Goal: Information Seeking & Learning: Check status

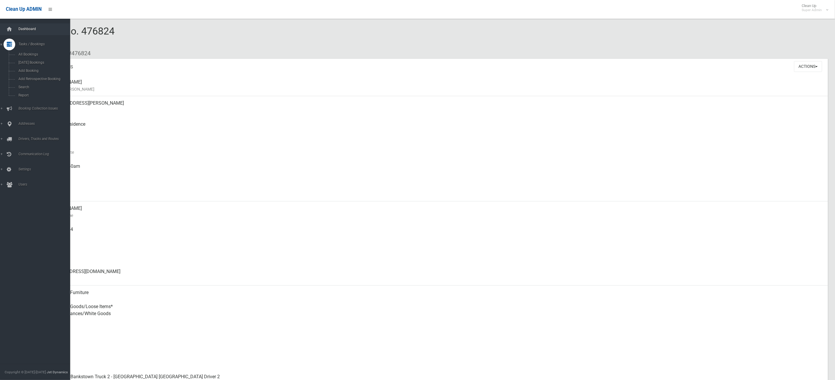
click at [23, 26] on link "Dashboard" at bounding box center [38, 29] width 77 height 12
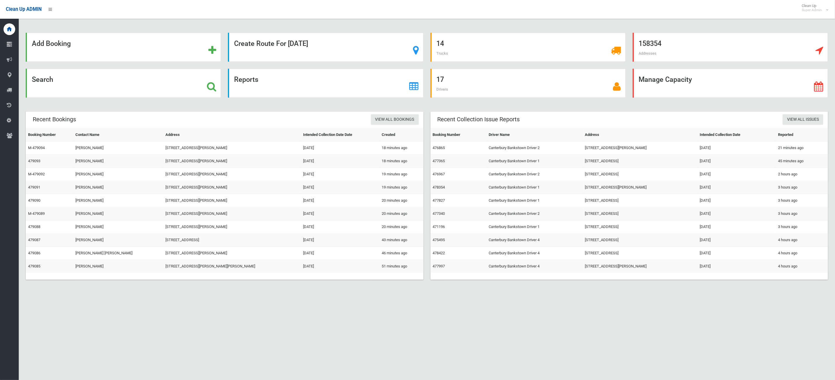
click at [55, 66] on div "Add Booking" at bounding box center [123, 51] width 202 height 36
click at [48, 94] on div "Search" at bounding box center [123, 83] width 195 height 29
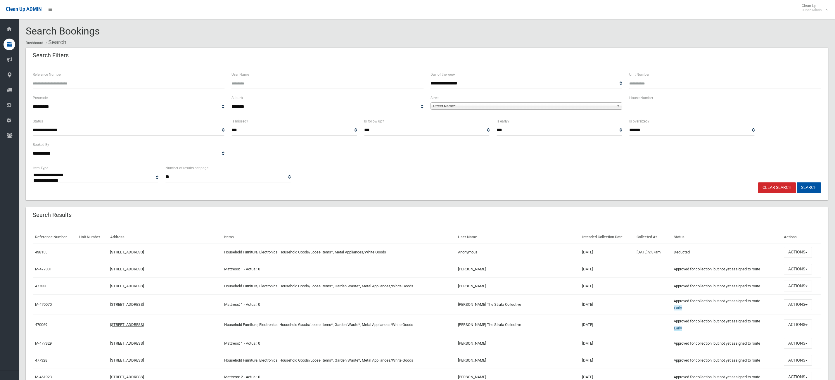
select select
click at [109, 97] on div "Postcode ********* **** **** **** **** **** **** **** **** **** **** **** **** …" at bounding box center [129, 103] width 192 height 18
click at [108, 86] on input "Reference Number" at bounding box center [129, 83] width 192 height 11
type input "******"
click at [797, 182] on button "Search" at bounding box center [809, 187] width 24 height 11
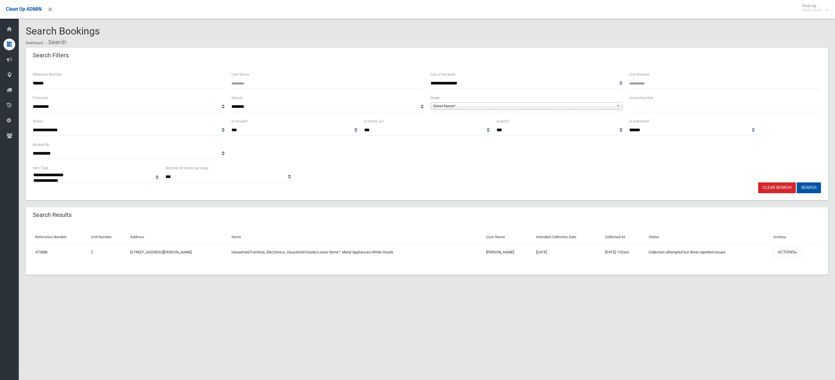
select select
click at [790, 252] on button "Actions" at bounding box center [787, 252] width 28 height 11
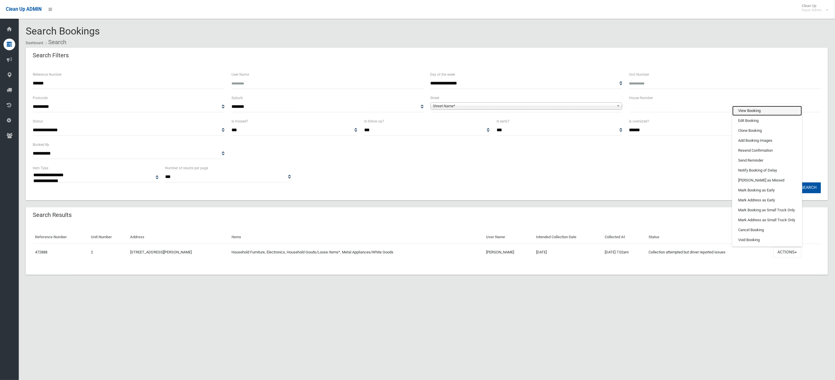
click at [752, 107] on link "View Booking" at bounding box center [767, 111] width 70 height 10
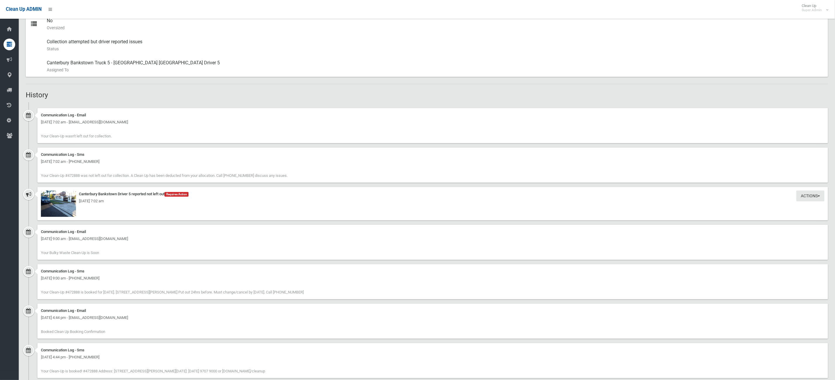
scroll to position [320, 0]
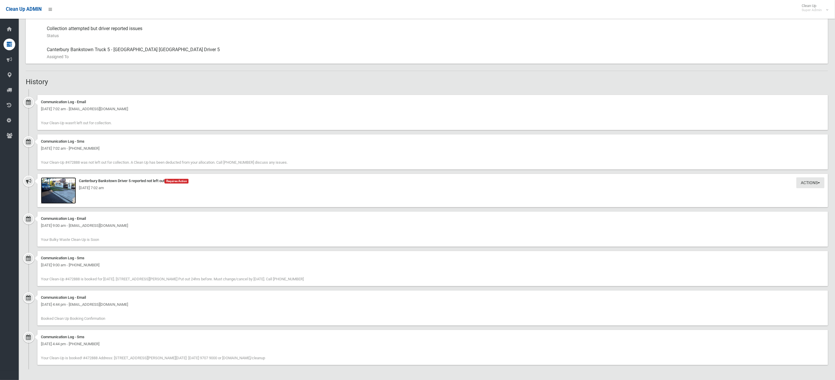
click at [64, 194] on img at bounding box center [58, 190] width 35 height 26
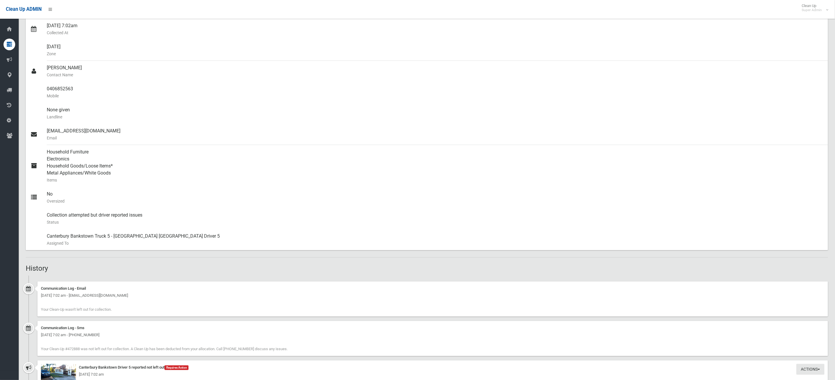
scroll to position [307, 0]
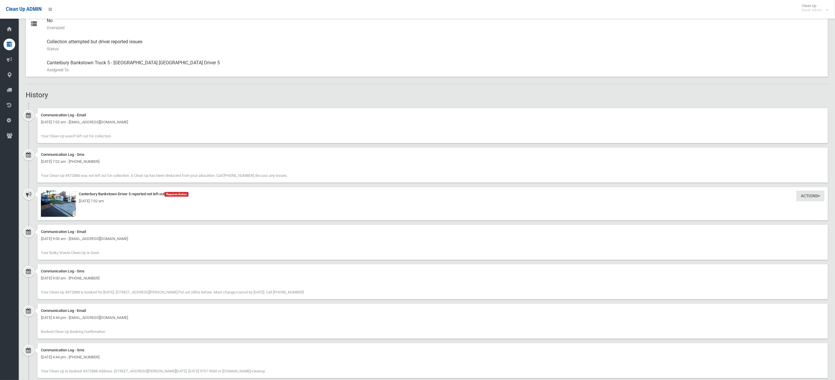
click at [65, 203] on div "Tuesday 12th August 2025 - 7:02 am" at bounding box center [432, 201] width 783 height 7
click at [67, 203] on div "Tuesday 12th August 2025 - 7:02 am" at bounding box center [432, 201] width 783 height 7
click at [47, 207] on img at bounding box center [58, 204] width 35 height 26
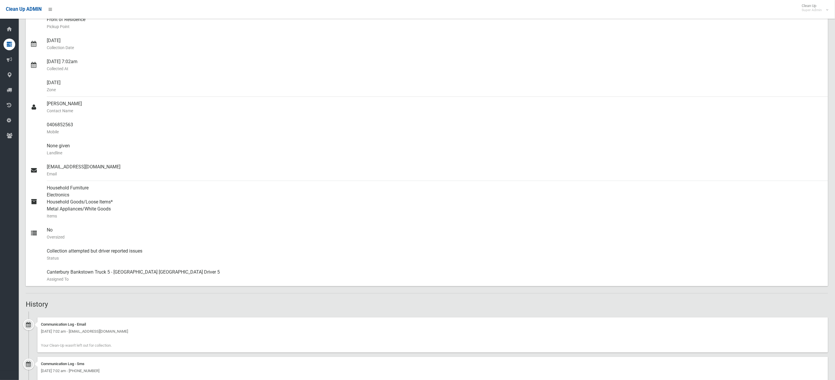
scroll to position [0, 0]
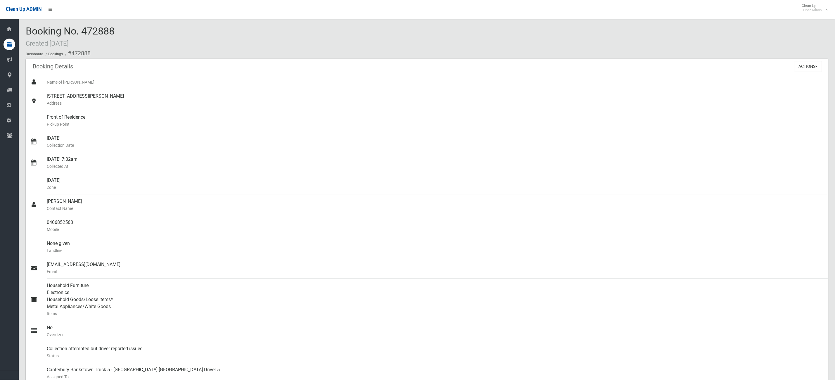
click at [822, 65] on div "Actions View Booking Edit Booking Clone Booking Add Booking Images Resend Confi…" at bounding box center [811, 66] width 34 height 15
click at [818, 65] on button "Actions" at bounding box center [808, 66] width 28 height 11
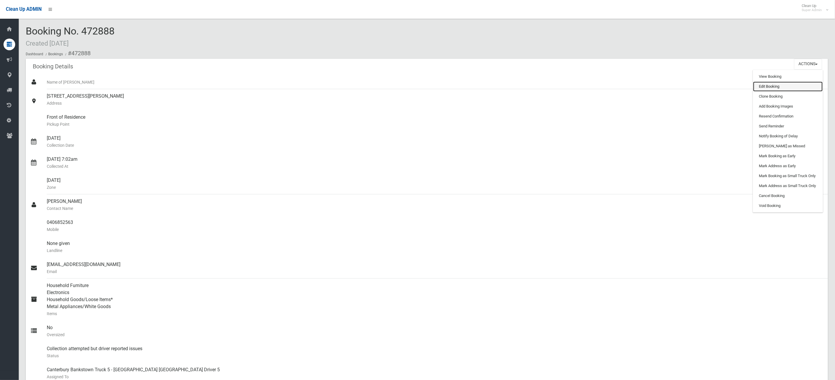
click at [795, 88] on link "Edit Booking" at bounding box center [788, 87] width 70 height 10
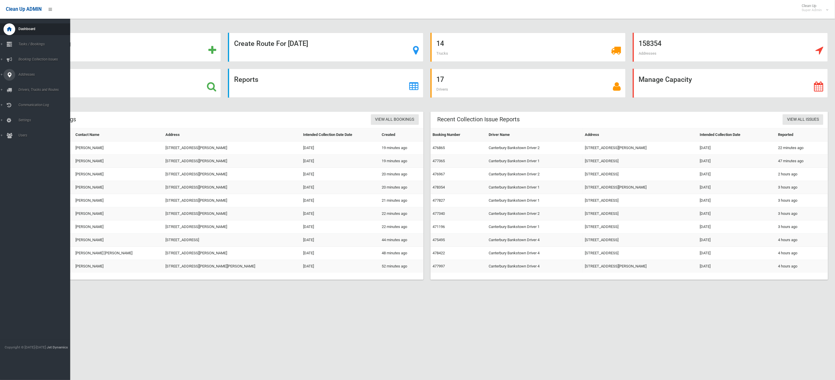
click at [10, 70] on icon at bounding box center [9, 75] width 5 height 12
click at [25, 86] on span "All Addresses" at bounding box center [44, 85] width 55 height 4
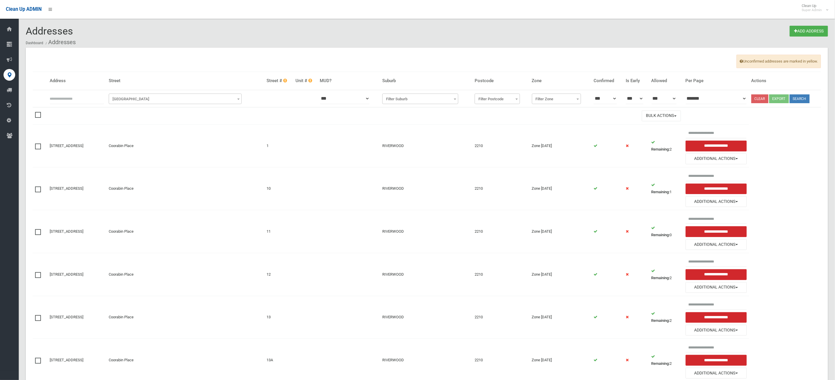
click at [89, 102] on input "text" at bounding box center [77, 98] width 54 height 11
type input "**"
click at [167, 101] on span "[GEOGRAPHIC_DATA]" at bounding box center [175, 99] width 130 height 8
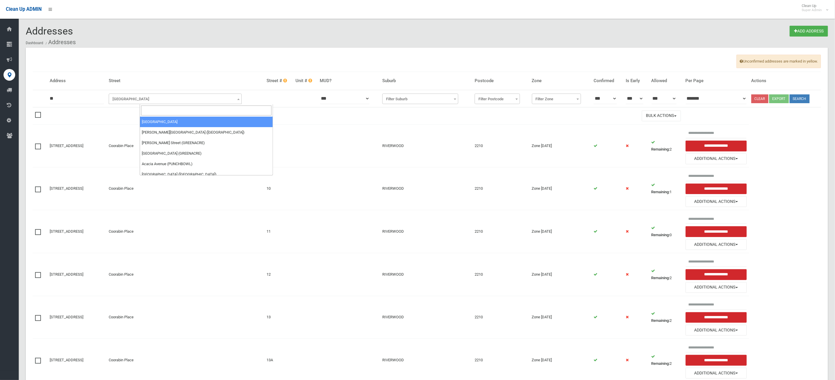
click at [164, 110] on input "search" at bounding box center [206, 110] width 130 height 10
type input "*"
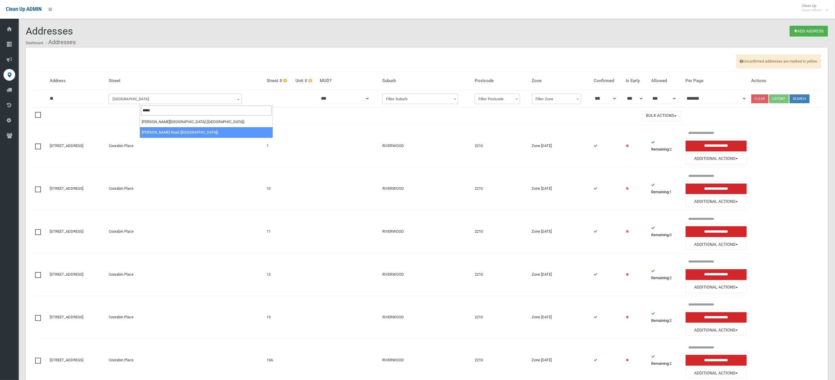
type input "*****"
select select "****"
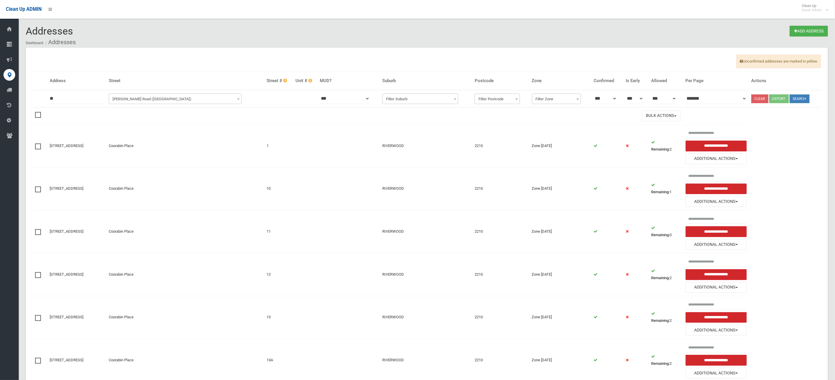
click at [805, 97] on button "Search" at bounding box center [800, 98] width 20 height 9
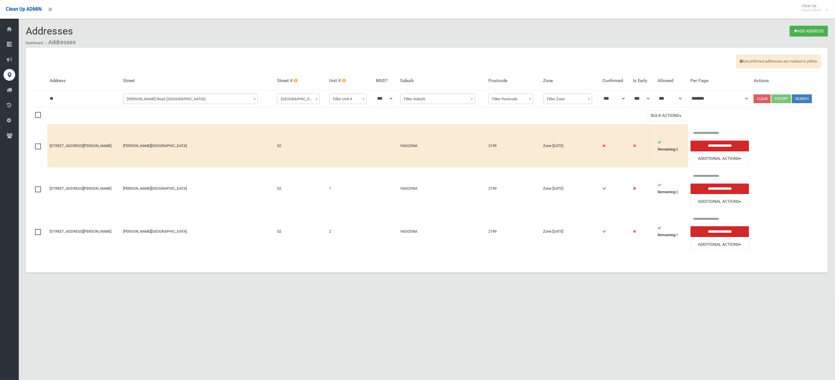
click at [39, 194] on td at bounding box center [40, 188] width 15 height 43
click at [42, 192] on label at bounding box center [39, 188] width 9 height 7
drag, startPoint x: 39, startPoint y: 235, endPoint x: 245, endPoint y: 217, distance: 207.6
click at [39, 229] on span at bounding box center [39, 229] width 9 height 0
drag, startPoint x: 651, startPoint y: 111, endPoint x: 654, endPoint y: 127, distance: 17.0
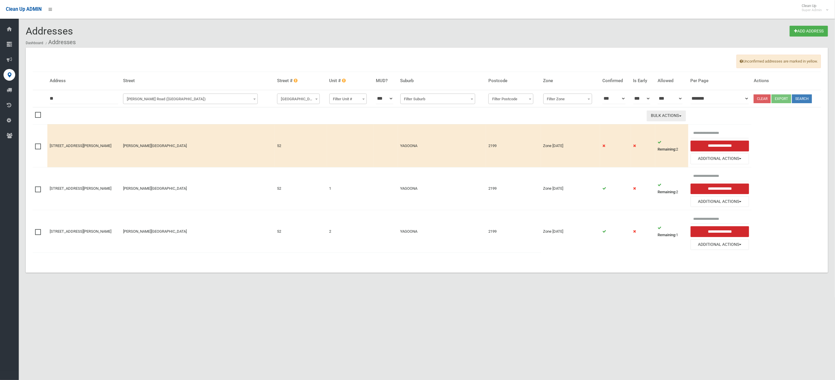
click at [651, 110] on td "Bulk Actions Delete Selected" at bounding box center [367, 115] width 641 height 17
click at [654, 119] on button "Bulk Actions" at bounding box center [666, 115] width 39 height 11
click at [655, 127] on link "Delete Selected" at bounding box center [682, 128] width 70 height 10
click at [694, 157] on button "Additional Actions" at bounding box center [720, 158] width 59 height 11
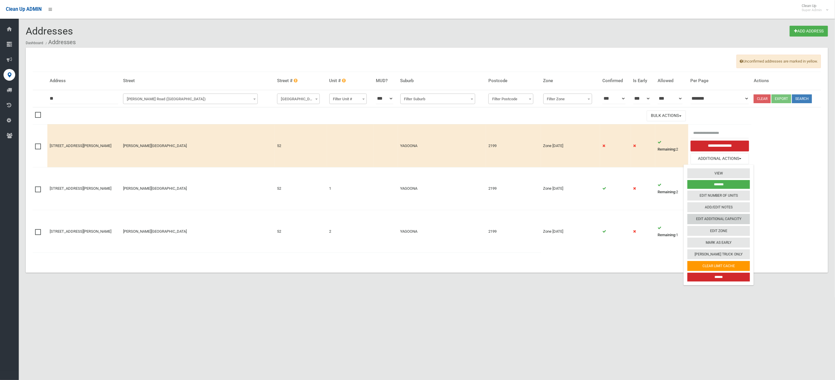
click at [712, 222] on link "Edit Additional Capacity" at bounding box center [718, 219] width 63 height 10
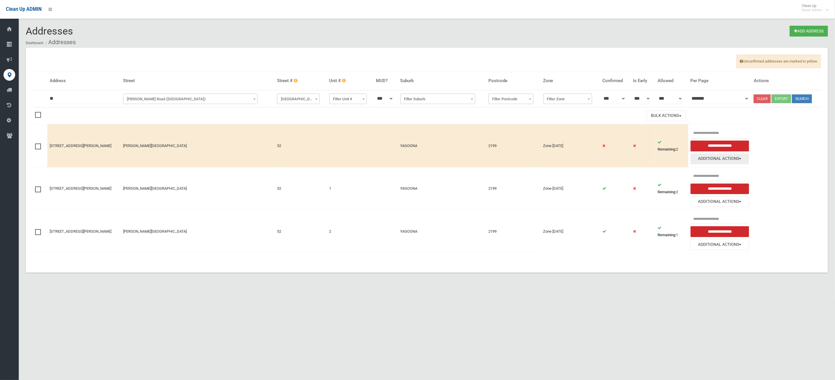
click at [704, 158] on button "Additional Actions" at bounding box center [720, 158] width 59 height 11
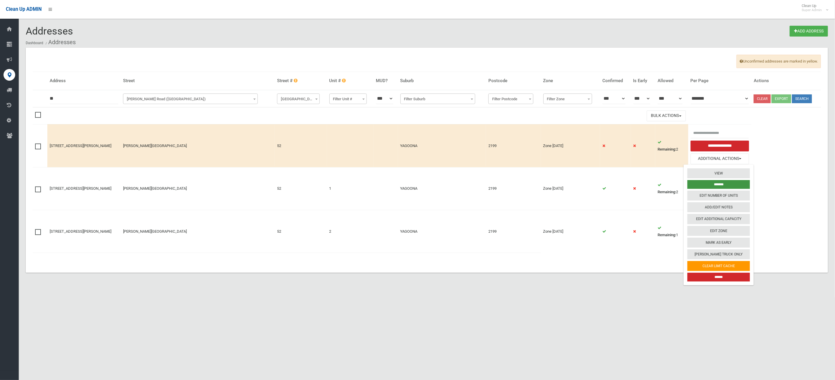
click at [718, 184] on input "*******" at bounding box center [718, 184] width 63 height 9
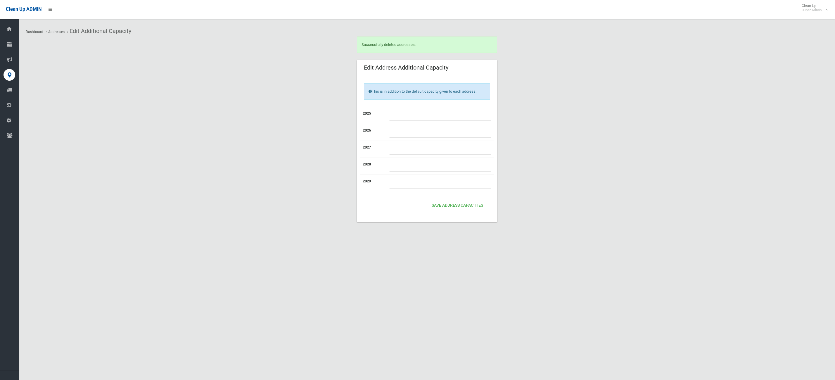
click at [447, 116] on input "number" at bounding box center [440, 115] width 102 height 11
type input "*"
type input "**"
type input "*"
type input "**"
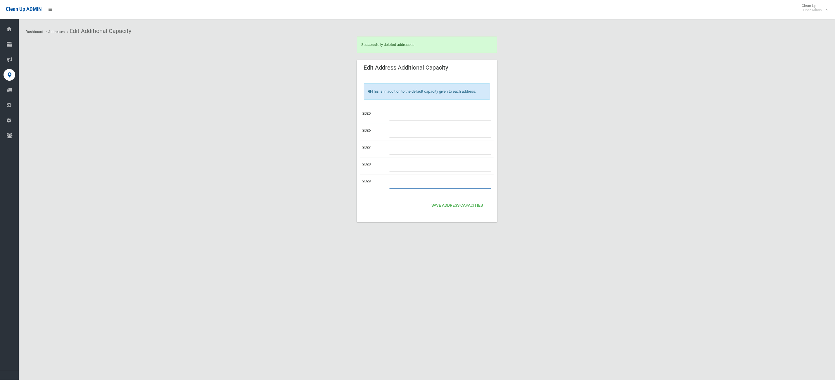
type input "*"
click at [432, 131] on input "**" at bounding box center [440, 132] width 102 height 11
type input "*"
click at [408, 167] on input "**" at bounding box center [440, 166] width 102 height 11
type input "*"
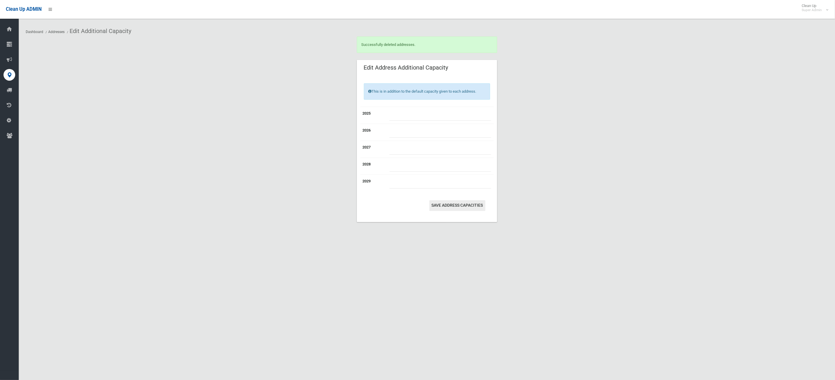
click at [465, 211] on button "Save Address capacities" at bounding box center [457, 205] width 56 height 11
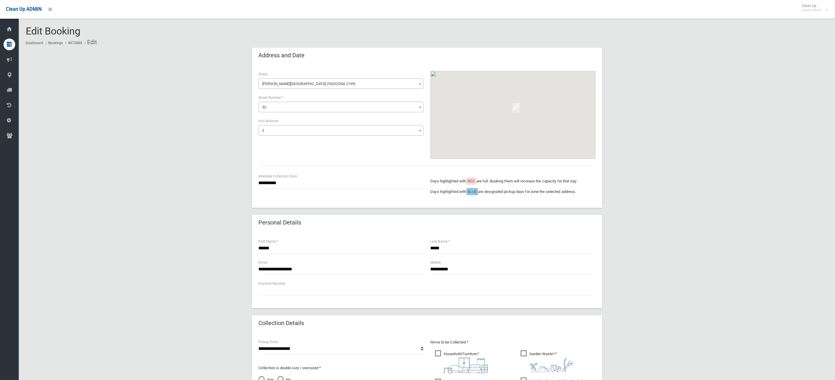
click at [279, 133] on span "2" at bounding box center [341, 131] width 162 height 8
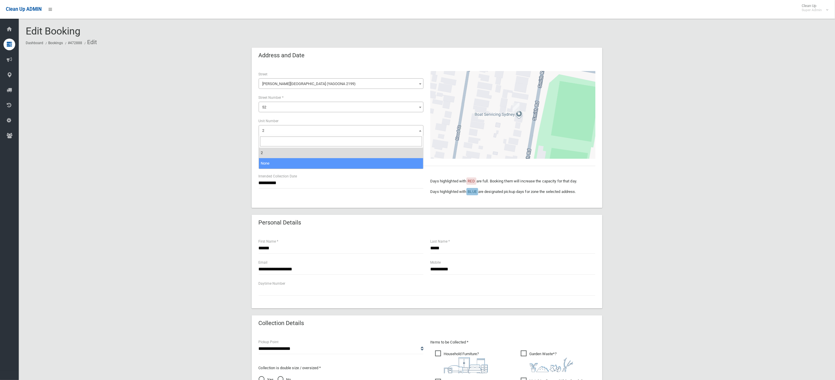
select select "*"
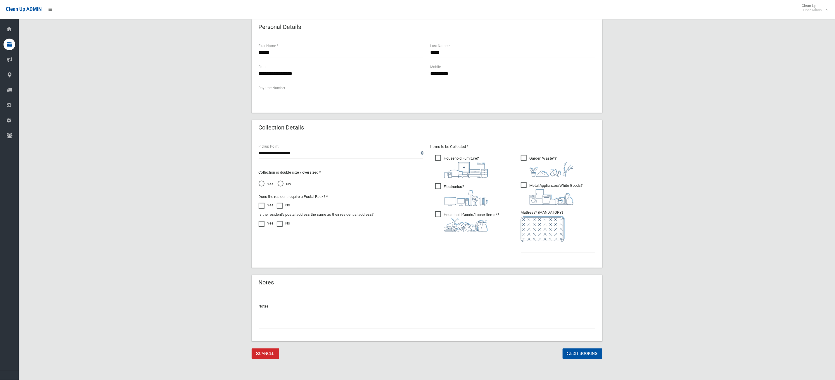
scroll to position [196, 0]
click at [377, 323] on input "text" at bounding box center [427, 323] width 337 height 11
type input "*******"
click at [532, 248] on input "text" at bounding box center [558, 247] width 75 height 11
type input "*"
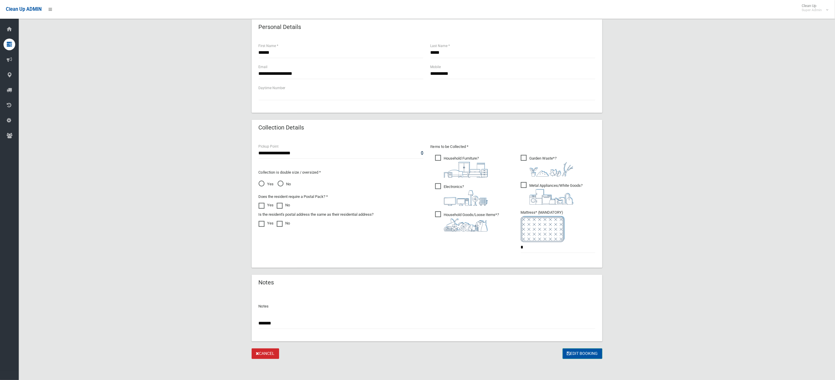
click at [590, 350] on button "Edit Booking" at bounding box center [583, 353] width 40 height 11
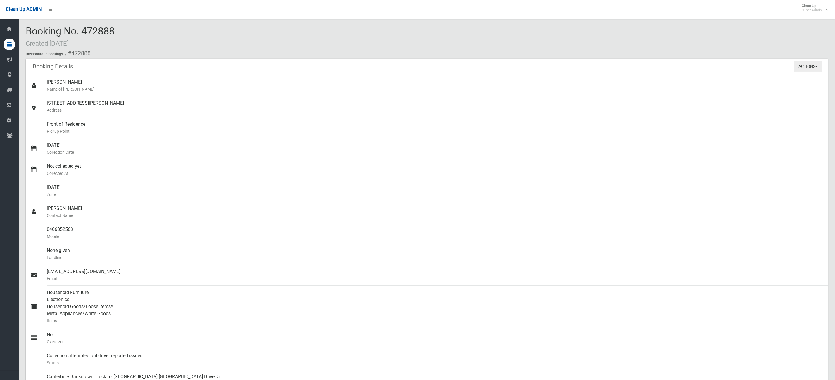
click at [815, 67] on button "Actions" at bounding box center [808, 66] width 28 height 11
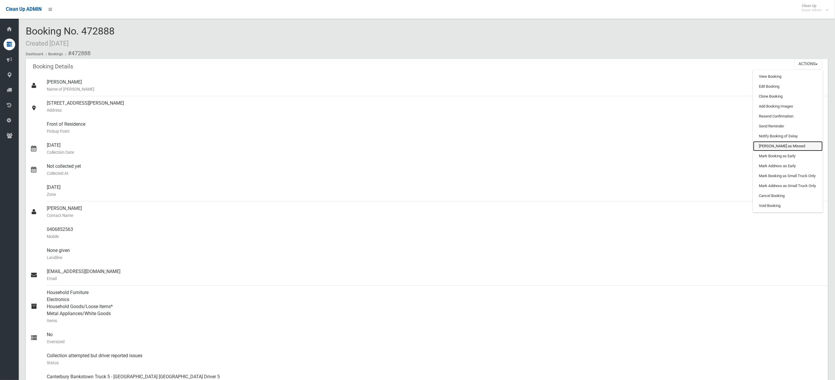
click at [783, 147] on link "[PERSON_NAME] as Missed" at bounding box center [788, 146] width 70 height 10
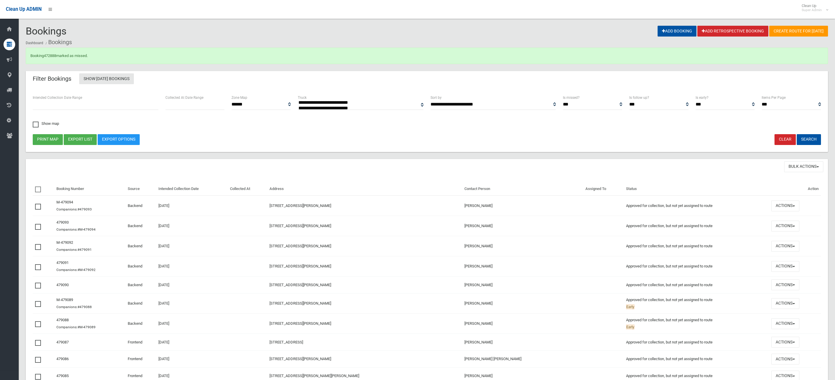
select select
click at [51, 56] on link "472888" at bounding box center [50, 55] width 12 height 4
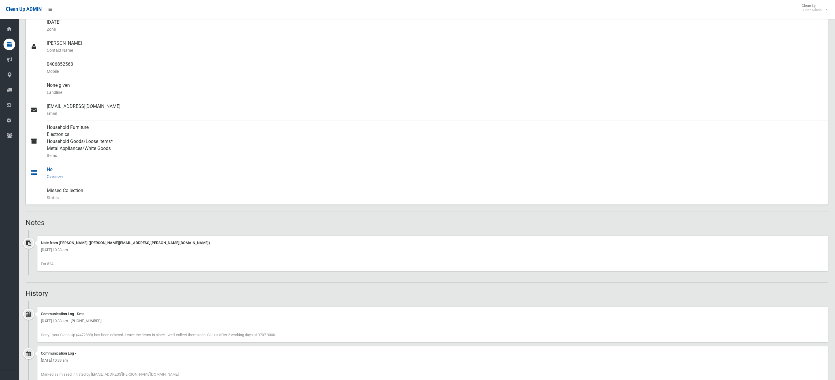
scroll to position [44, 0]
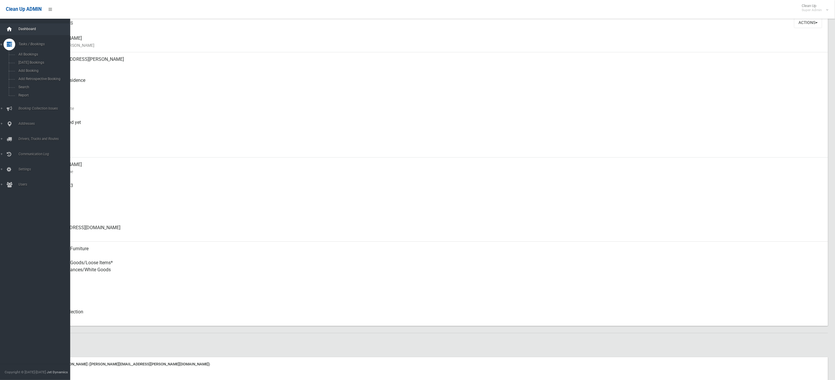
drag, startPoint x: 1, startPoint y: 32, endPoint x: 6, endPoint y: 32, distance: 4.4
click at [1, 32] on link "Dashboard" at bounding box center [38, 29] width 77 height 12
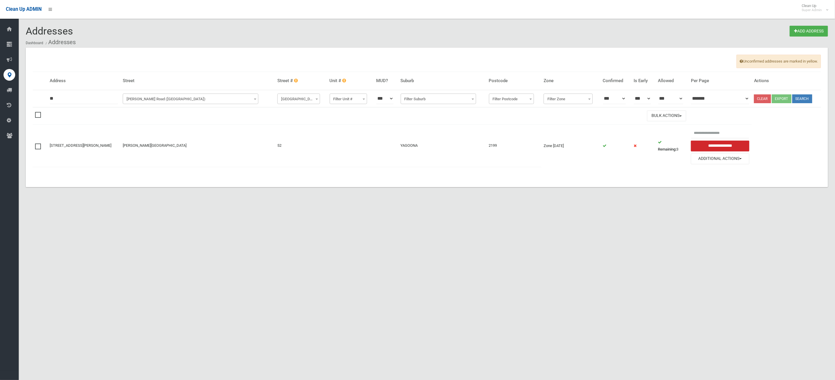
click at [206, 283] on div "Addresses Add Address Dashboard Addresses Unconfirmed addresses are marked in y…" at bounding box center [417, 197] width 835 height 380
click at [281, 216] on div "Addresses Add Address Dashboard Addresses Unconfirmed addresses are marked in y…" at bounding box center [417, 197] width 835 height 380
drag, startPoint x: 73, startPoint y: 98, endPoint x: -14, endPoint y: 98, distance: 86.5
click at [0, 98] on html "Clean Up ADMIN Clean Up Super Admin Logout Addresses Add Address Dashboard Addr…" at bounding box center [417, 190] width 835 height 380
type input "***"
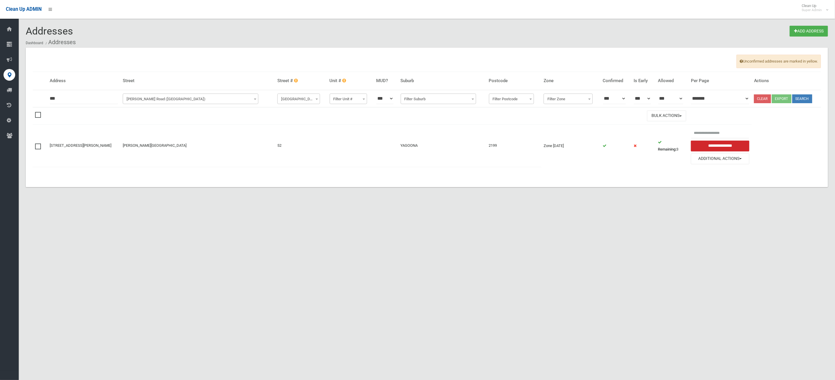
click at [149, 91] on th "**********" at bounding box center [197, 98] width 155 height 17
click at [144, 105] on th "**********" at bounding box center [197, 98] width 155 height 17
click at [143, 100] on span "Smith Road (YAGOONA)" at bounding box center [190, 99] width 133 height 8
click at [142, 113] on input "search" at bounding box center [192, 110] width 133 height 10
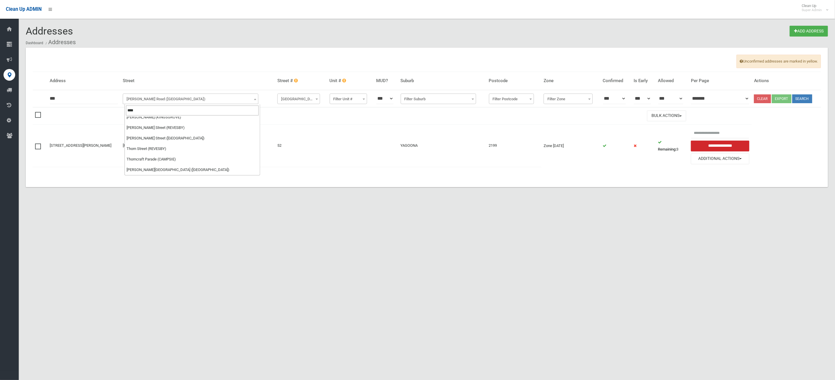
scroll to position [0, 0]
type input "*****"
select select "***"
click at [795, 96] on button "Search" at bounding box center [802, 98] width 20 height 9
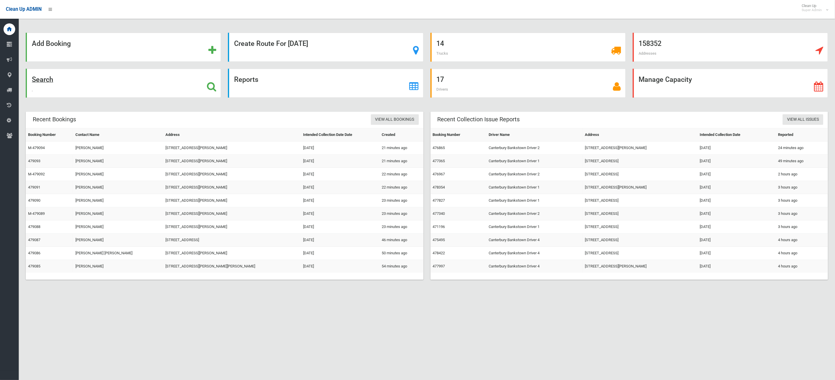
click at [75, 80] on div "Search" at bounding box center [123, 83] width 195 height 29
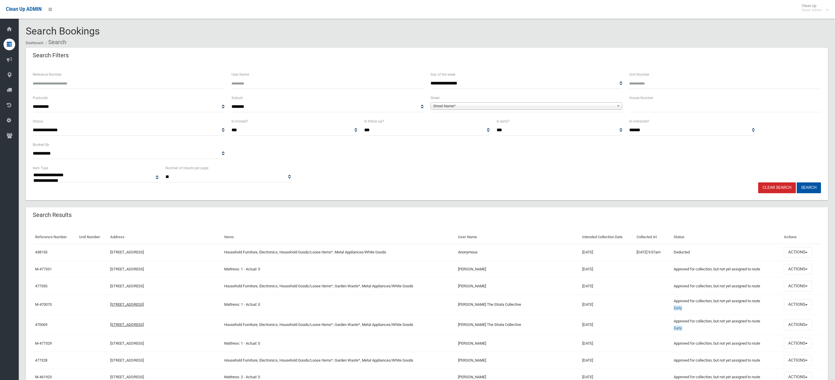
select select
click at [658, 106] on input "text" at bounding box center [725, 106] width 192 height 11
type input "*"
type input "***"
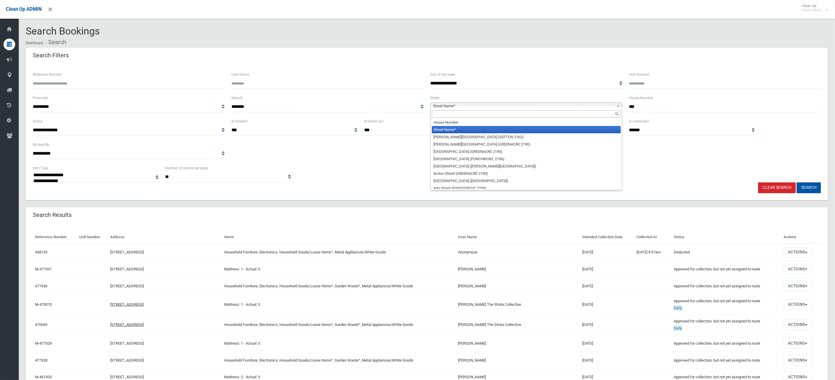
click at [580, 103] on span "Street Name*" at bounding box center [523, 106] width 181 height 7
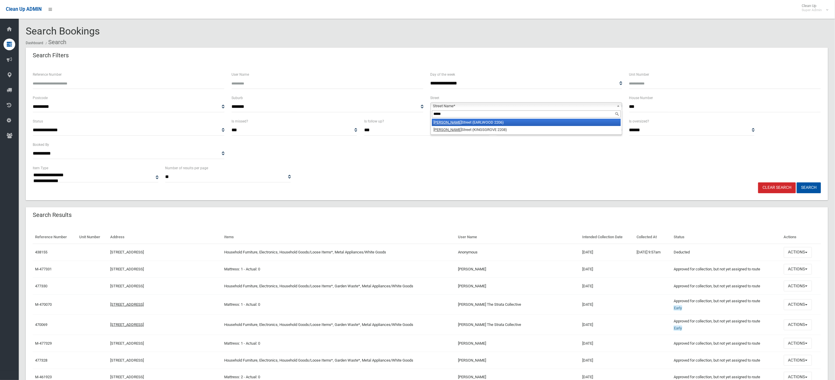
type input "*****"
click at [511, 123] on li "Homer Street (EARLWOOD 2206)" at bounding box center [526, 122] width 189 height 7
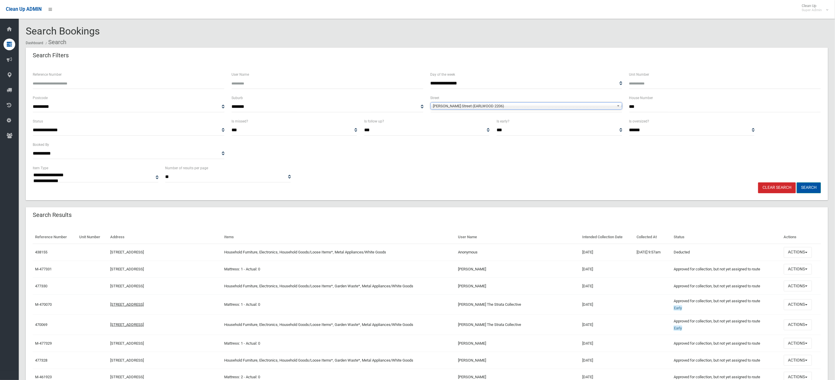
click at [808, 188] on button "Search" at bounding box center [809, 187] width 24 height 11
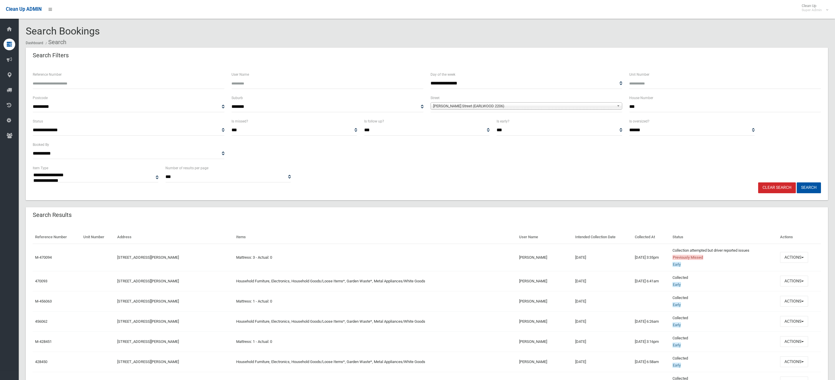
select select
click at [796, 257] on button "Actions" at bounding box center [794, 257] width 28 height 11
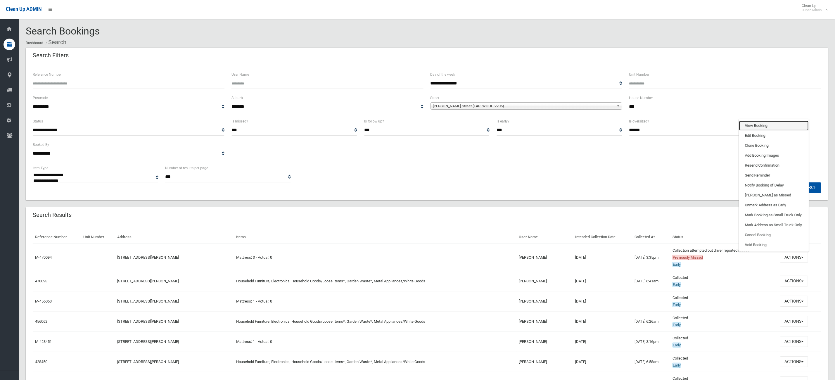
click at [770, 123] on link "View Booking" at bounding box center [774, 126] width 70 height 10
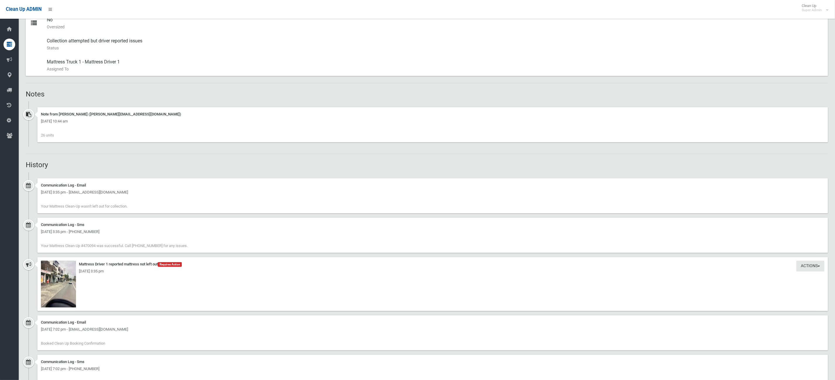
scroll to position [307, 0]
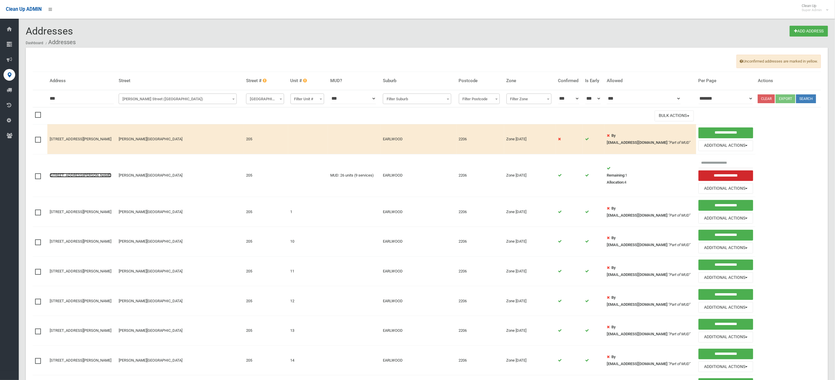
click at [68, 177] on link "[STREET_ADDRESS][PERSON_NAME]" at bounding box center [81, 175] width 62 height 4
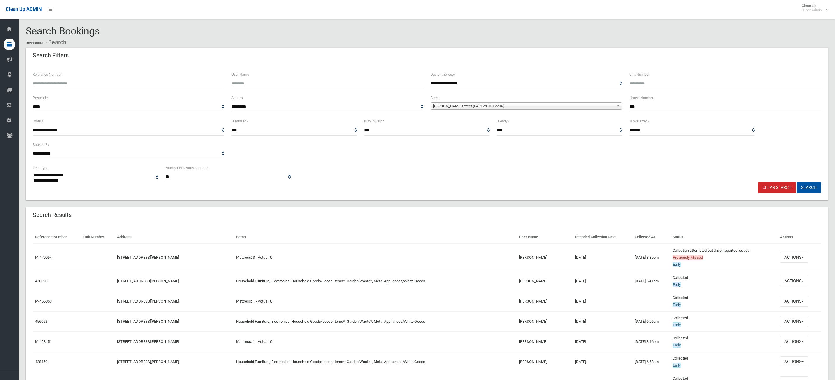
select select
click at [791, 258] on button "Actions" at bounding box center [794, 257] width 28 height 11
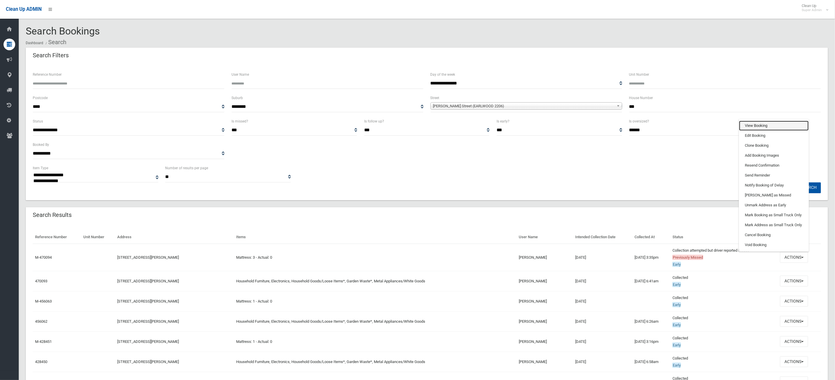
click at [778, 124] on link "View Booking" at bounding box center [774, 126] width 70 height 10
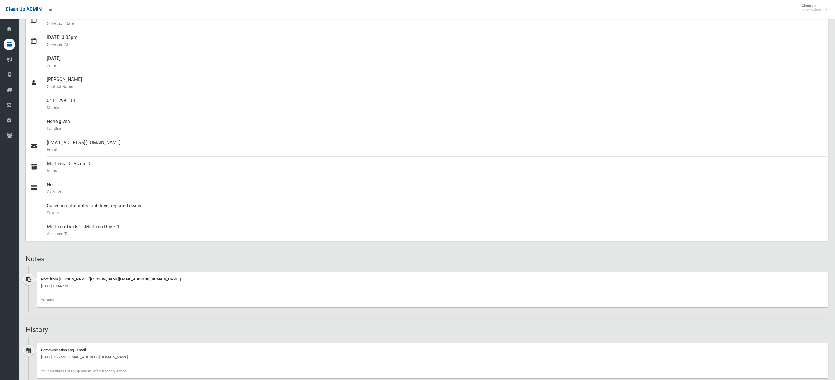
scroll to position [219, 0]
